Goal: Information Seeking & Learning: Find specific fact

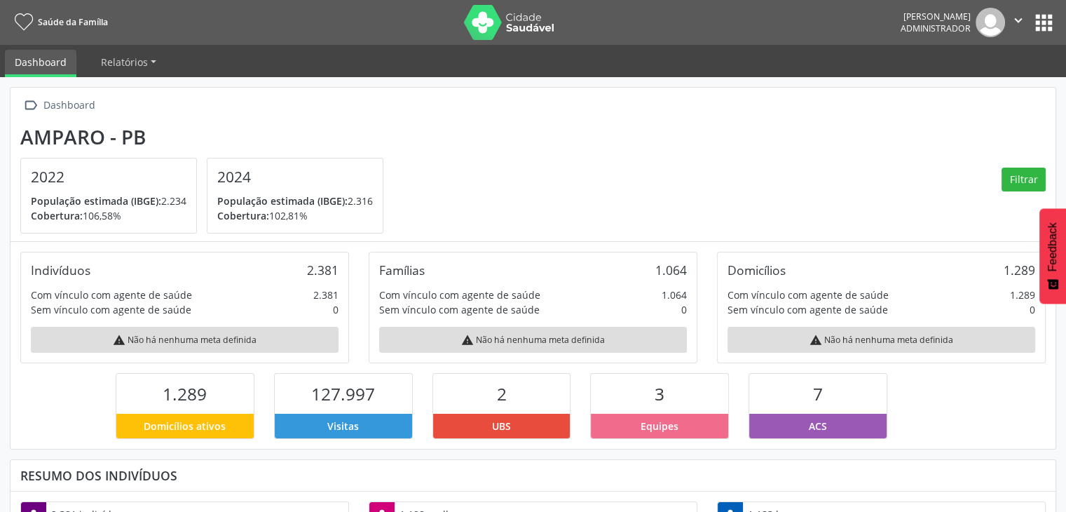
scroll to position [231, 348]
click at [1046, 4] on nav "Saúde da Família Carcio Batista da Silva Administrador  Configurações Sair apps" at bounding box center [533, 22] width 1066 height 45
click at [1046, 13] on button "apps" at bounding box center [1044, 23] width 25 height 25
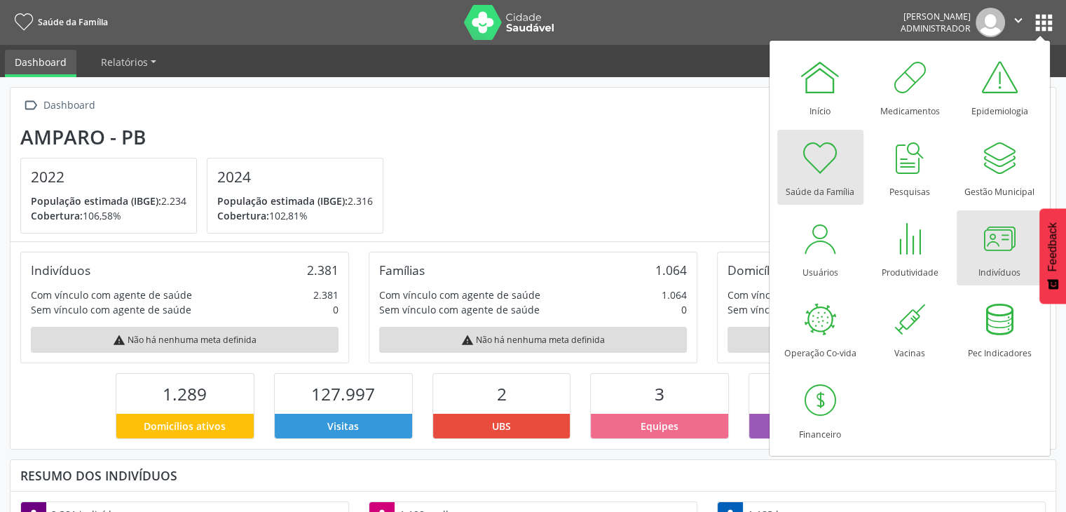
click at [998, 250] on div at bounding box center [1000, 238] width 42 height 42
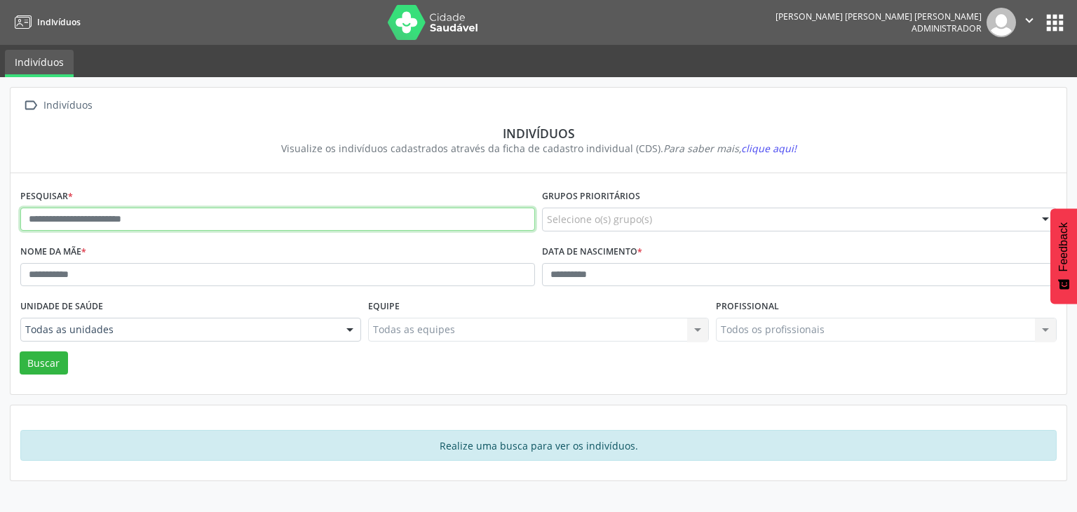
click at [266, 224] on input "text" at bounding box center [277, 220] width 515 height 24
click at [20, 351] on button "Buscar" at bounding box center [44, 363] width 48 height 24
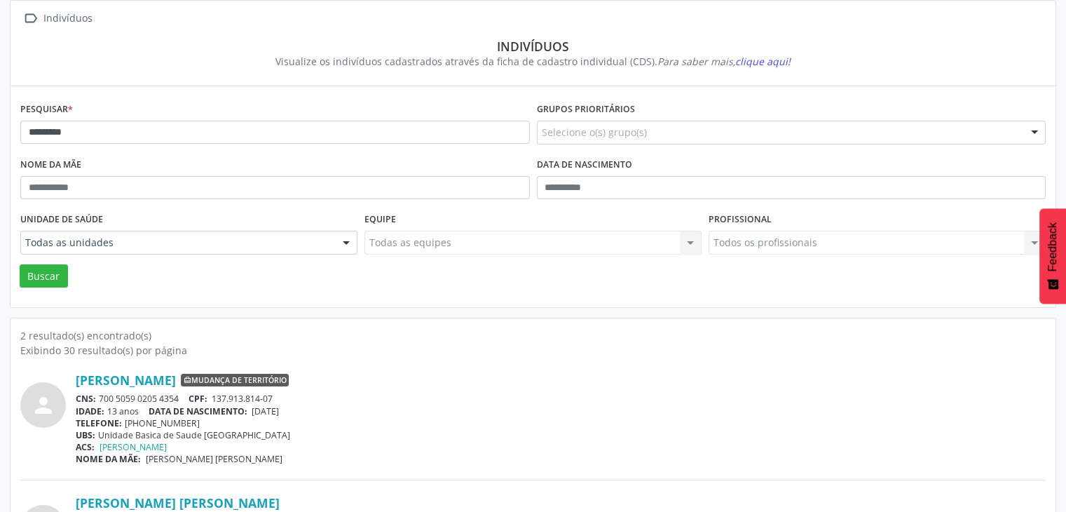
scroll to position [182, 0]
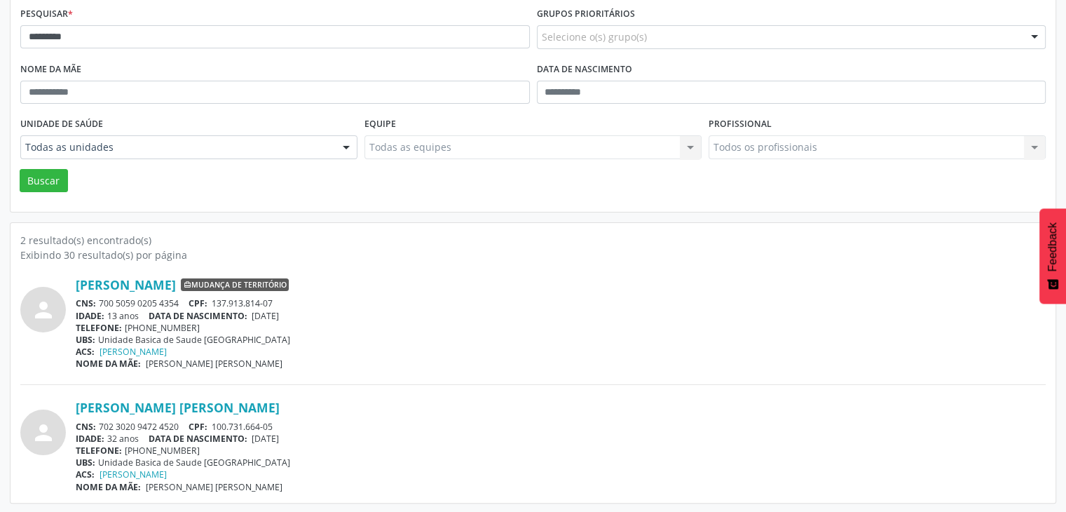
drag, startPoint x: 99, startPoint y: 421, endPoint x: 179, endPoint y: 419, distance: 80.7
click at [179, 421] on div "CNS: 702 3020 9472 4520 CPF: 100.731.664-05" at bounding box center [561, 427] width 970 height 12
drag, startPoint x: 164, startPoint y: 431, endPoint x: 507, endPoint y: 312, distance: 363.0
click at [489, 315] on div "IDADE: 13 anos DATA [PERSON_NAME]: [DEMOGRAPHIC_DATA]" at bounding box center [561, 316] width 970 height 12
drag, startPoint x: 212, startPoint y: 423, endPoint x: 278, endPoint y: 423, distance: 65.2
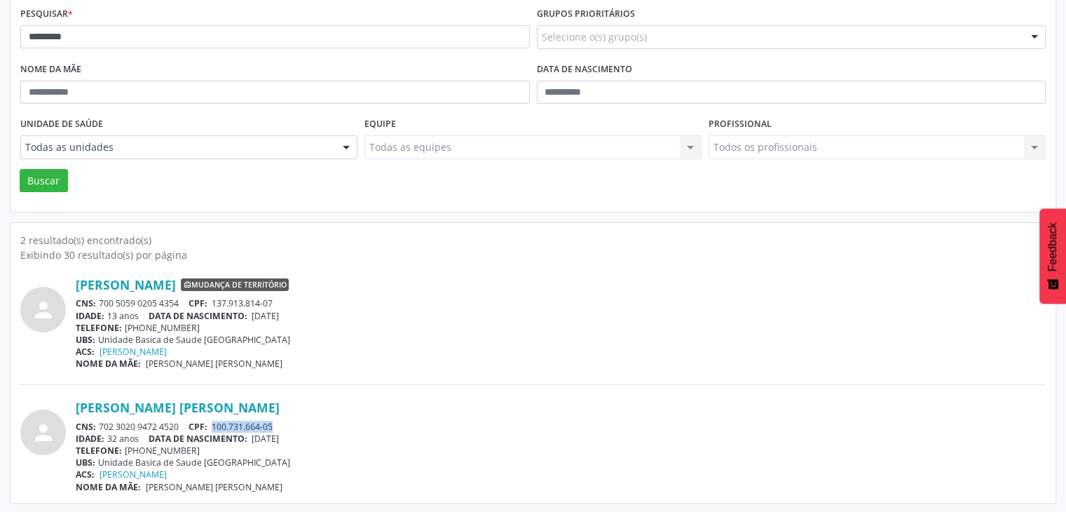
click at [278, 423] on div "CNS: 702 3020 9472 4520 CPF: 100.731.664-05" at bounding box center [561, 427] width 970 height 12
copy span "100.731.664-05"
drag, startPoint x: 102, startPoint y: 423, endPoint x: 181, endPoint y: 423, distance: 79.2
click at [181, 423] on div "CNS: 702 3020 9472 4520 CPF: 100.731.664-05" at bounding box center [561, 427] width 970 height 12
copy div "702 3020 9472 4520"
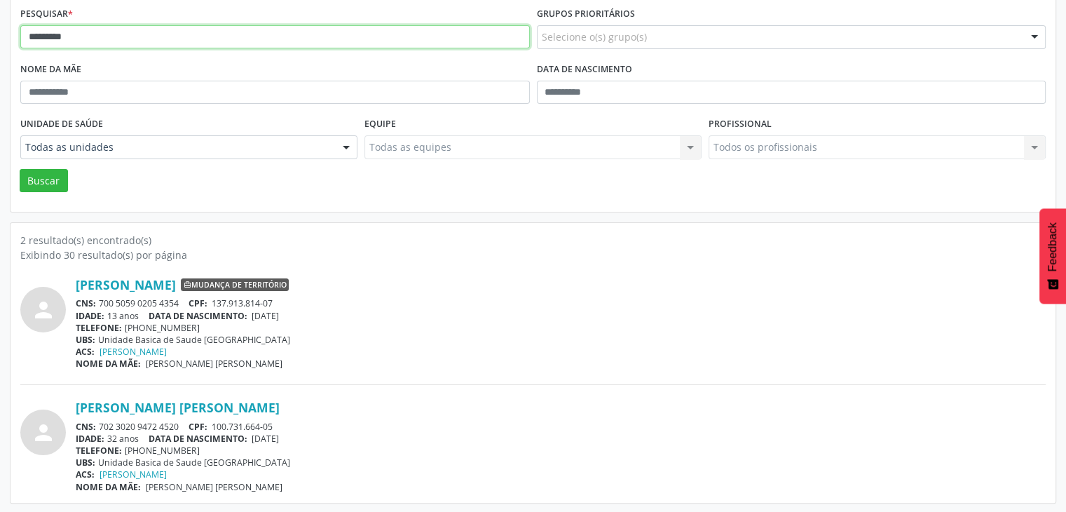
click at [160, 31] on input "*********" at bounding box center [275, 37] width 510 height 24
type input "*"
click at [20, 169] on button "Buscar" at bounding box center [44, 181] width 48 height 24
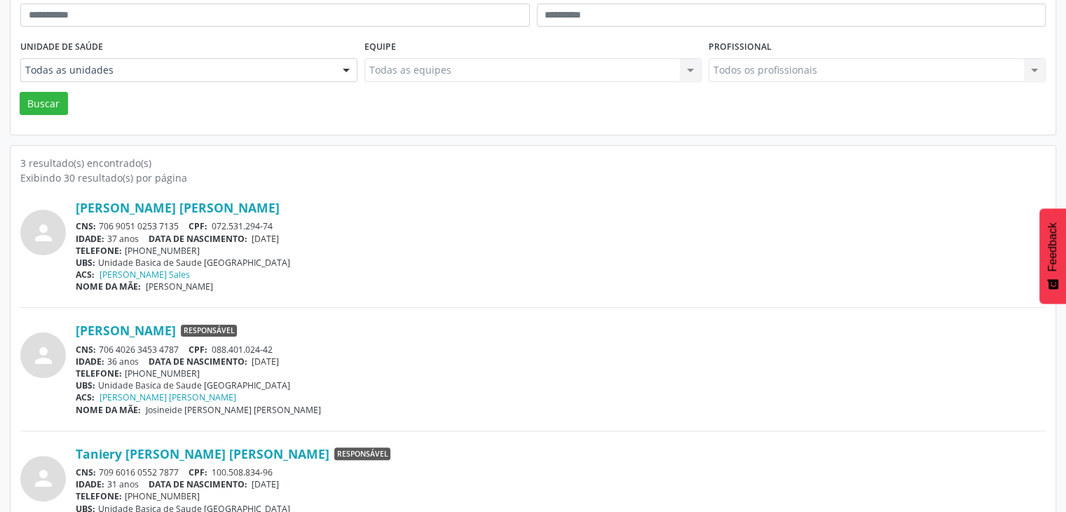
scroll to position [305, 0]
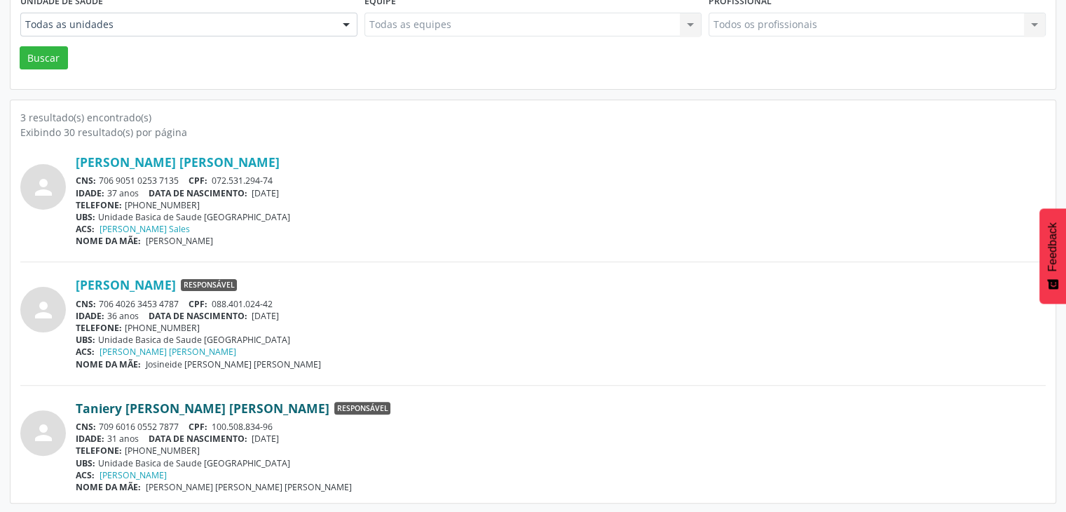
click at [175, 405] on link "Taniery [PERSON_NAME] [PERSON_NAME]" at bounding box center [203, 407] width 254 height 15
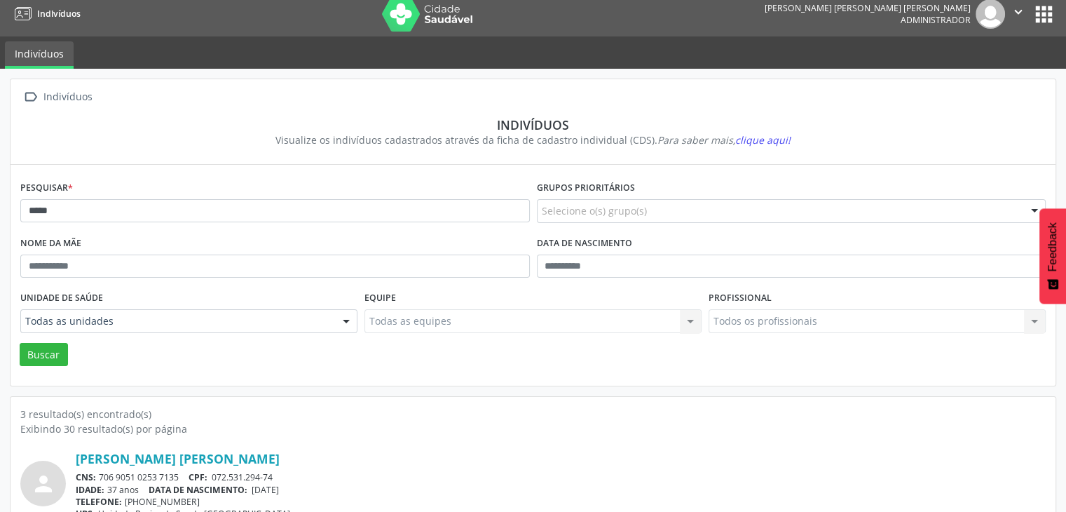
scroll to position [0, 0]
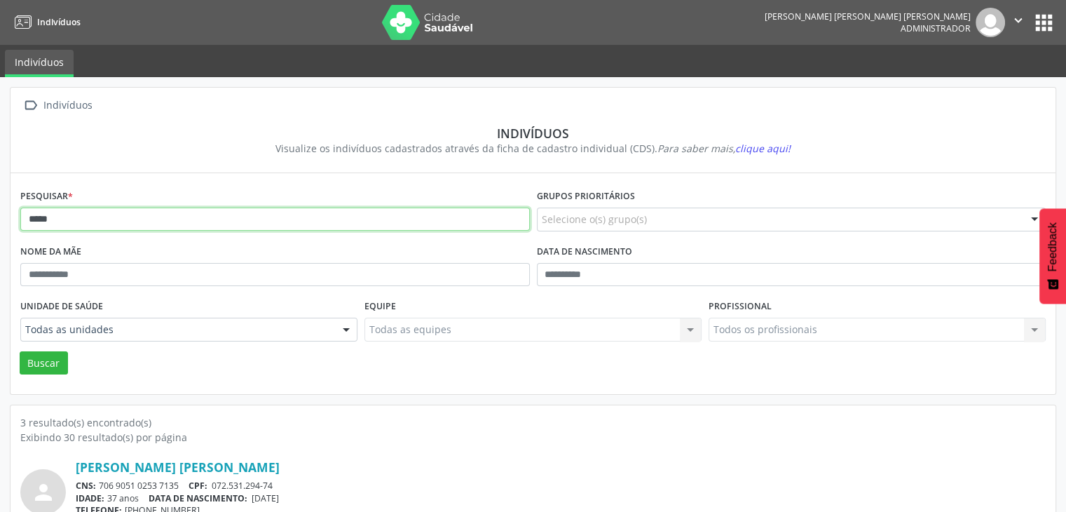
click at [56, 218] on input "*****" at bounding box center [275, 220] width 510 height 24
type input "*"
type input "******"
click at [20, 351] on button "Buscar" at bounding box center [44, 363] width 48 height 24
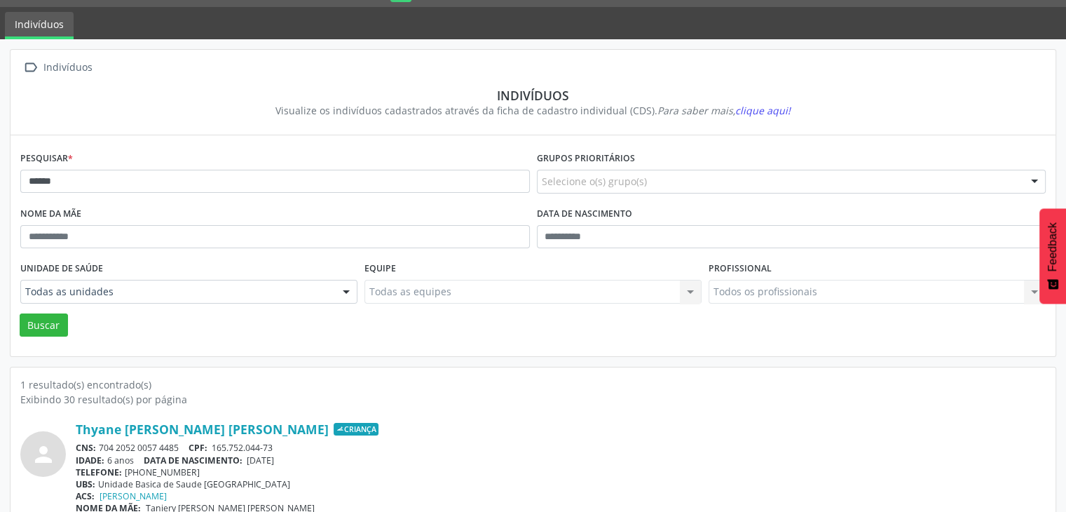
scroll to position [59, 0]
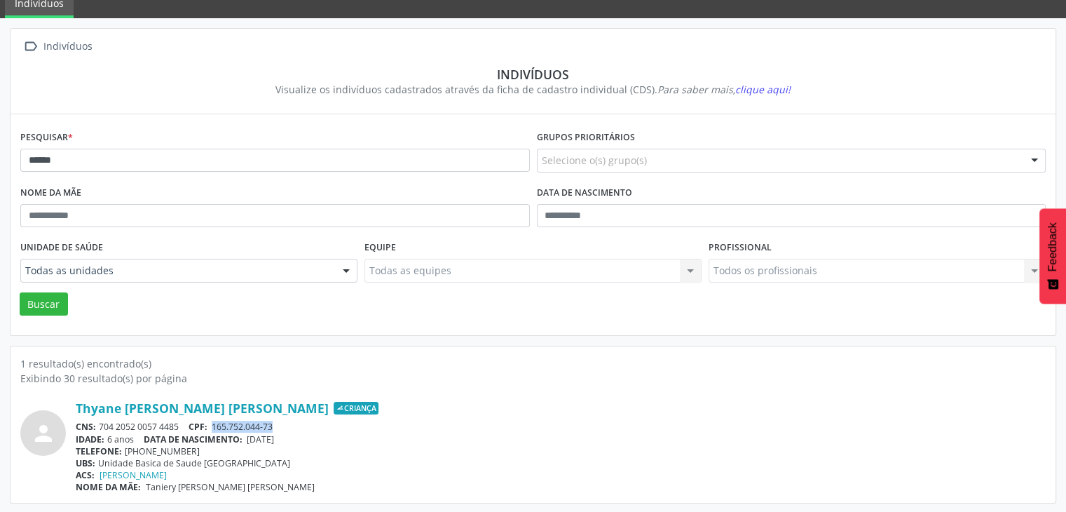
drag, startPoint x: 217, startPoint y: 426, endPoint x: 283, endPoint y: 426, distance: 66.6
click at [283, 426] on div "CNS: 704 2052 0057 4485 CPF: 165.752.044-73" at bounding box center [561, 427] width 970 height 12
copy span "165.752.044-73"
drag, startPoint x: 100, startPoint y: 426, endPoint x: 186, endPoint y: 428, distance: 86.2
click at [186, 428] on div "CNS: 704 2052 0057 4485 CPF: 165.752.044-73" at bounding box center [561, 427] width 970 height 12
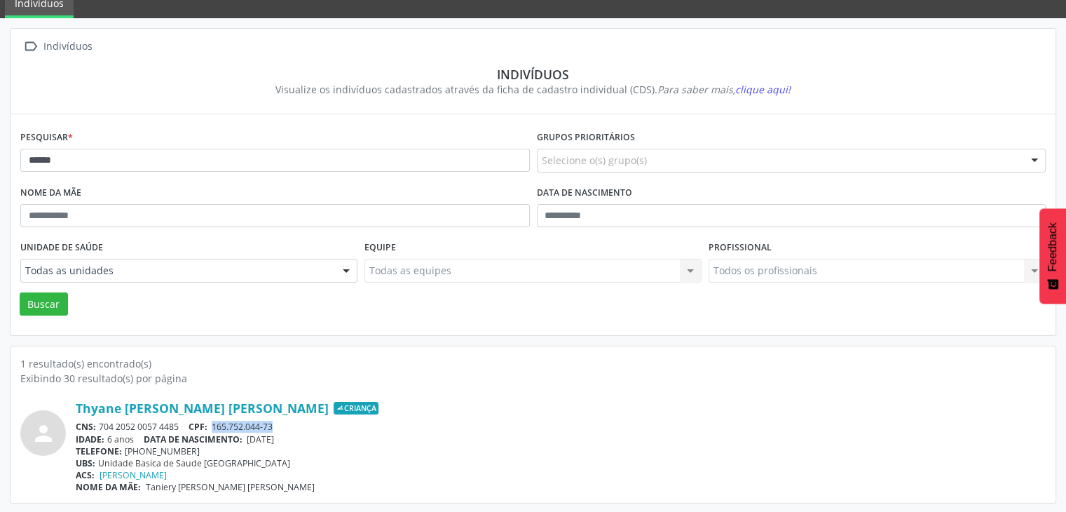
copy div "704 2052 0057 4485"
